Goal: Task Accomplishment & Management: Manage account settings

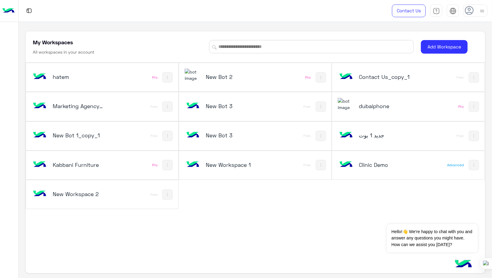
click at [127, 80] on div "hatem Pro" at bounding box center [102, 77] width 152 height 29
click at [221, 73] on h5 "New Bot 2" at bounding box center [231, 76] width 51 height 7
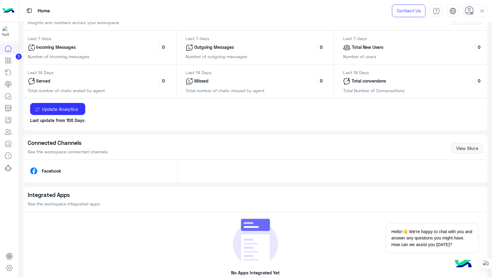
scroll to position [277, 0]
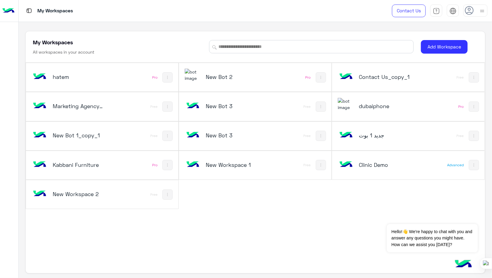
click at [214, 78] on h5 "New Bot 2" at bounding box center [231, 76] width 51 height 7
click at [473, 77] on img at bounding box center [473, 77] width 5 height 5
click at [473, 77] on div at bounding box center [246, 139] width 492 height 278
click at [322, 108] on img at bounding box center [320, 106] width 5 height 5
click at [322, 108] on div at bounding box center [246, 139] width 492 height 278
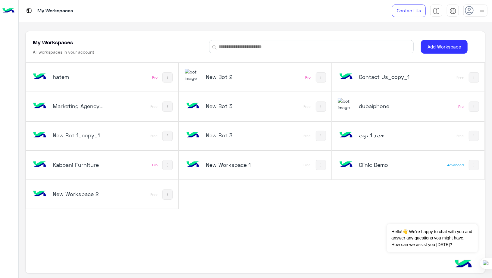
click at [169, 106] on img at bounding box center [167, 106] width 5 height 5
click at [169, 106] on div at bounding box center [246, 139] width 492 height 278
click at [170, 134] on button at bounding box center [167, 136] width 10 height 10
click at [170, 134] on div at bounding box center [246, 139] width 492 height 278
click at [170, 165] on button at bounding box center [167, 165] width 10 height 10
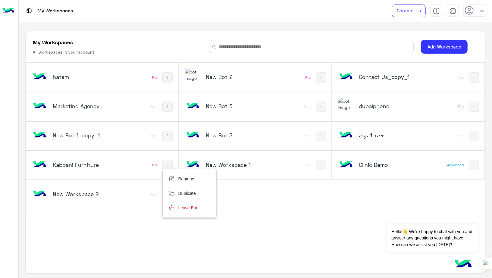
click at [170, 165] on div at bounding box center [246, 139] width 492 height 278
click at [319, 161] on button at bounding box center [321, 165] width 10 height 10
click at [319, 161] on div at bounding box center [246, 139] width 492 height 278
click at [439, 47] on button "Add Workspace" at bounding box center [444, 47] width 47 height 14
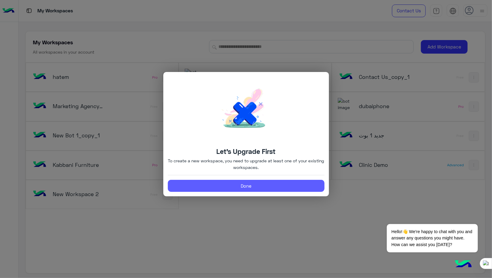
click at [255, 188] on button "Done" at bounding box center [246, 186] width 157 height 12
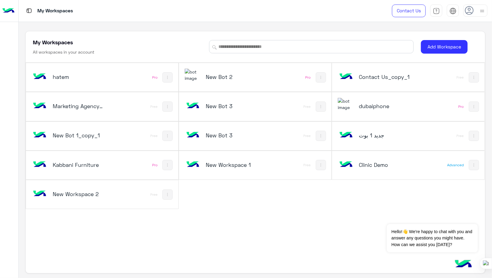
click at [28, 12] on img at bounding box center [29, 11] width 8 height 8
click at [224, 76] on h5 "New Bot 2" at bounding box center [231, 76] width 51 height 7
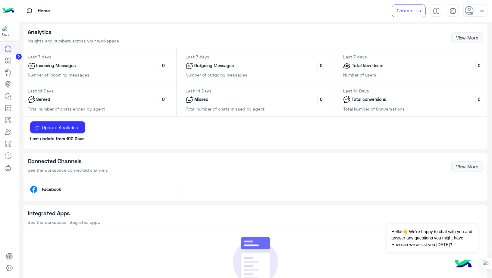
scroll to position [257, 0]
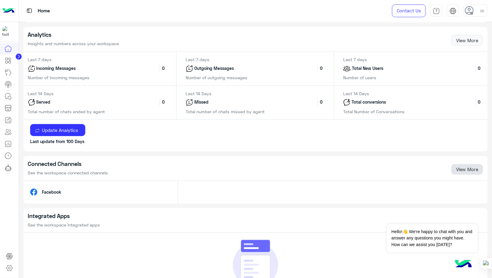
click at [465, 170] on link "View More" at bounding box center [467, 169] width 32 height 11
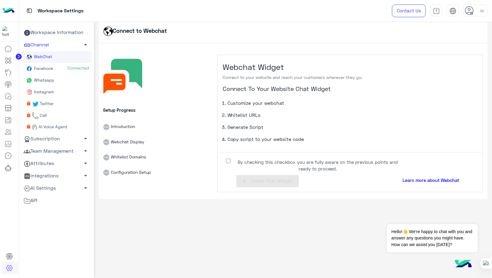
click at [44, 78] on span "Whatsapp" at bounding box center [43, 79] width 21 height 5
